Goal: Information Seeking & Learning: Learn about a topic

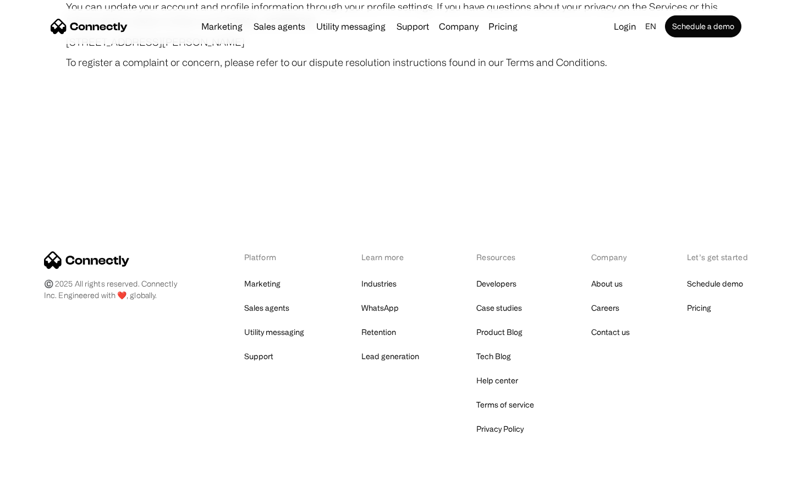
scroll to position [6400, 0]
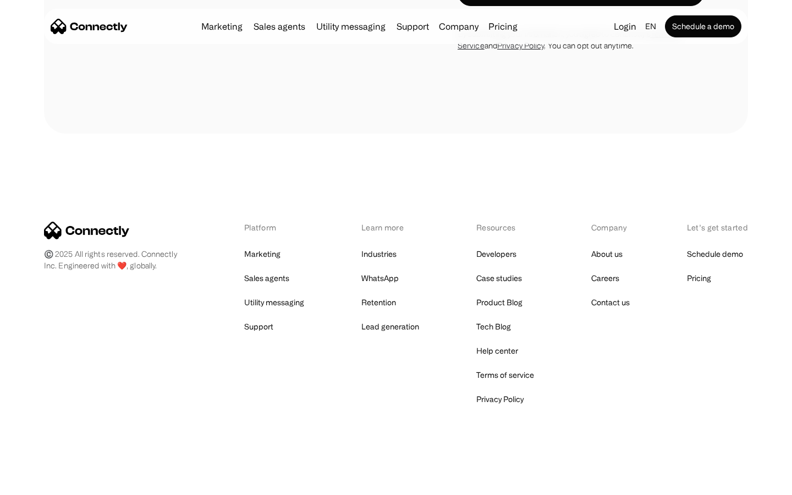
scroll to position [1611, 0]
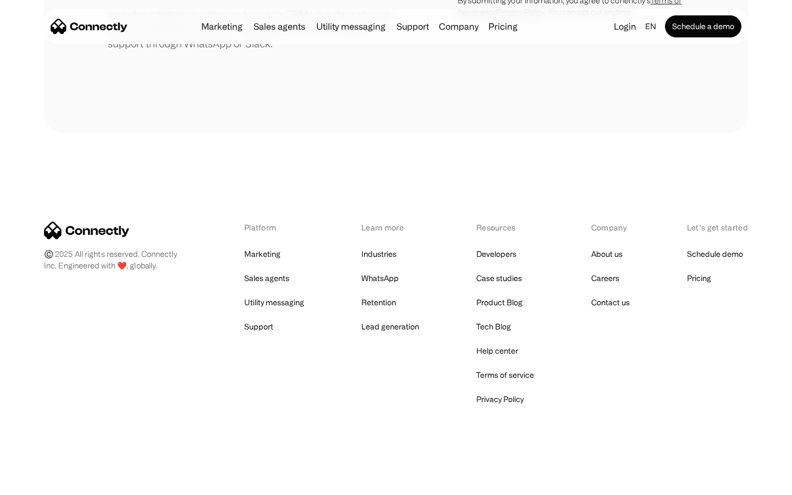
scroll to position [511, 0]
